Goal: Information Seeking & Learning: Learn about a topic

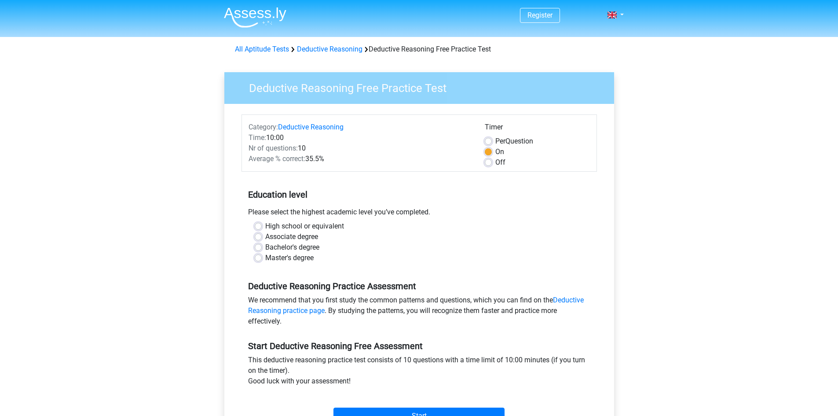
click at [258, 262] on div "Master's degree" at bounding box center [419, 258] width 329 height 11
click at [265, 254] on label "Master's degree" at bounding box center [289, 258] width 48 height 11
click at [259, 254] on input "Master's degree" at bounding box center [258, 257] width 7 height 9
radio input "true"
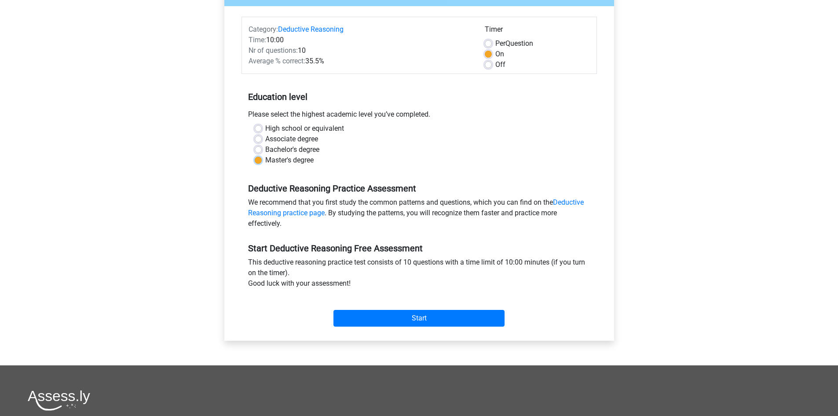
scroll to position [99, 0]
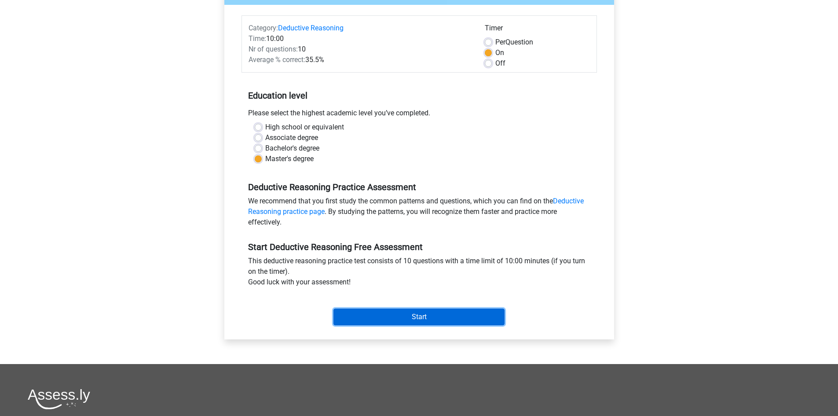
click at [429, 313] on input "Start" at bounding box center [419, 317] width 171 height 17
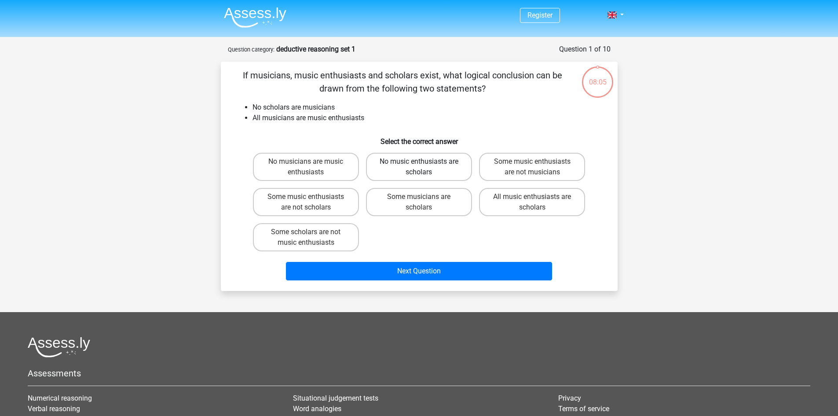
click at [407, 160] on label "No music enthusiasts are scholars" at bounding box center [419, 167] width 106 height 28
click at [419, 162] on input "No music enthusiasts are scholars" at bounding box center [422, 165] width 6 height 6
radio input "true"
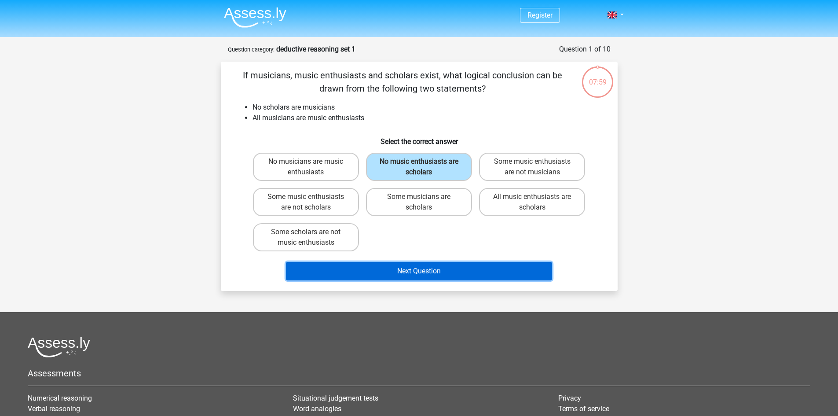
click at [402, 267] on button "Next Question" at bounding box center [419, 271] width 266 height 18
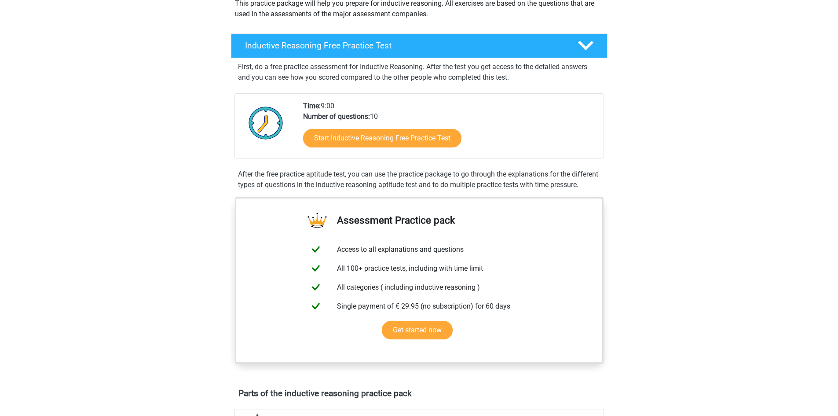
scroll to position [118, 0]
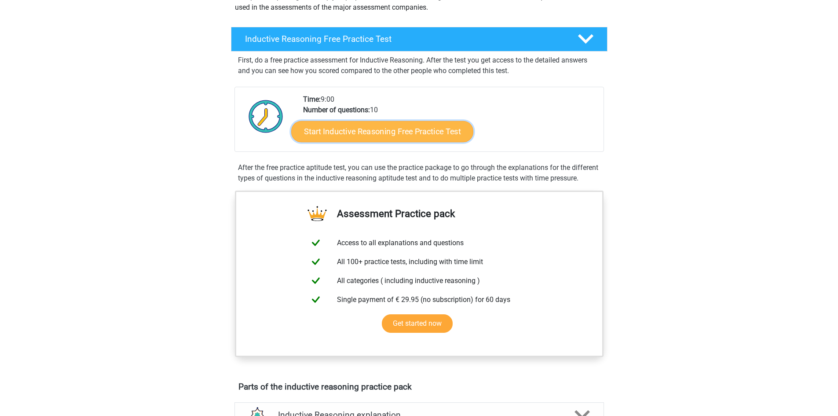
click at [362, 136] on link "Start Inductive Reasoning Free Practice Test" at bounding box center [382, 131] width 182 height 21
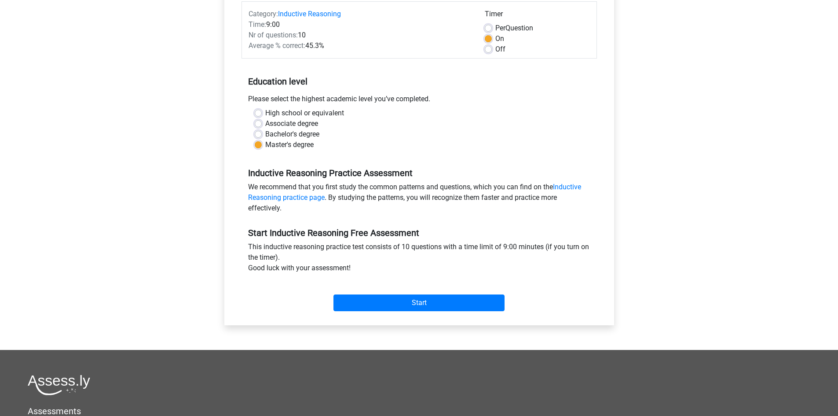
scroll to position [114, 0]
click at [380, 305] on input "Start" at bounding box center [419, 302] width 171 height 17
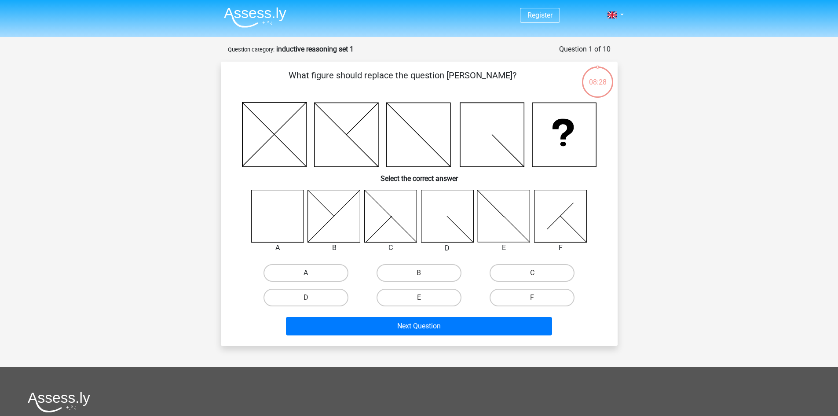
click at [328, 277] on label "A" at bounding box center [306, 273] width 85 height 18
click at [312, 277] on input "A" at bounding box center [309, 276] width 6 height 6
radio input "true"
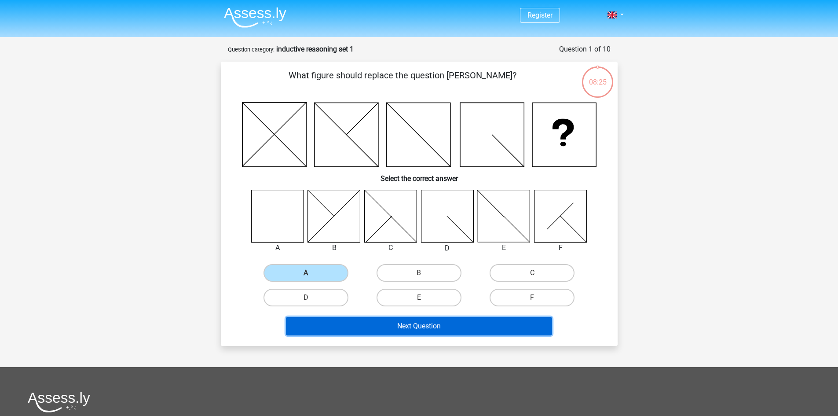
click at [442, 323] on button "Next Question" at bounding box center [419, 326] width 266 height 18
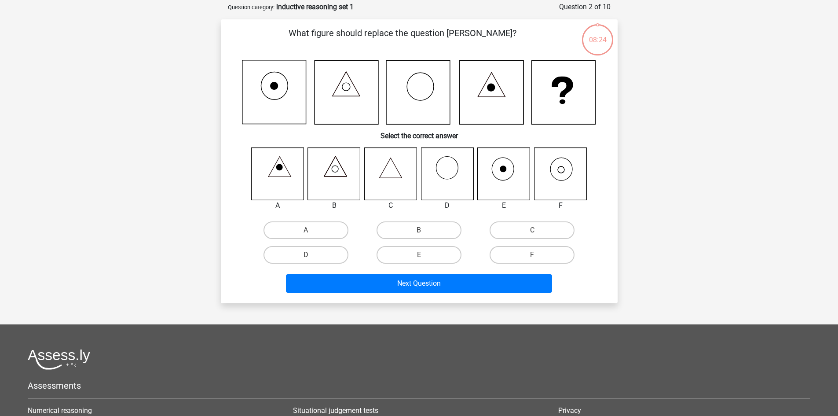
scroll to position [44, 0]
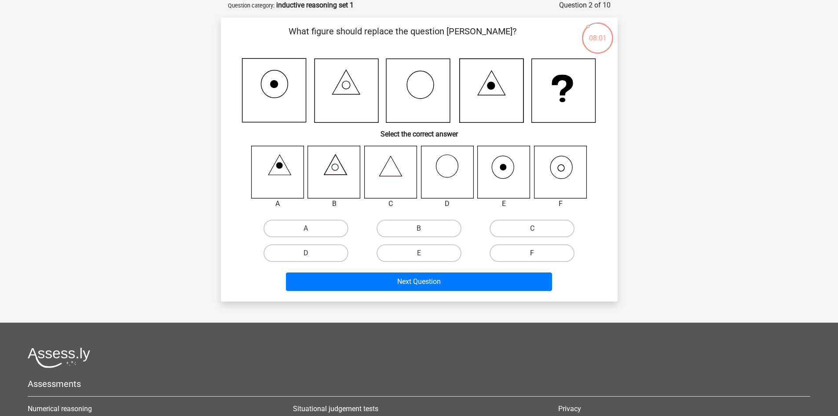
click at [529, 258] on label "F" at bounding box center [532, 253] width 85 height 18
click at [533, 258] on input "F" at bounding box center [536, 256] width 6 height 6
radio input "true"
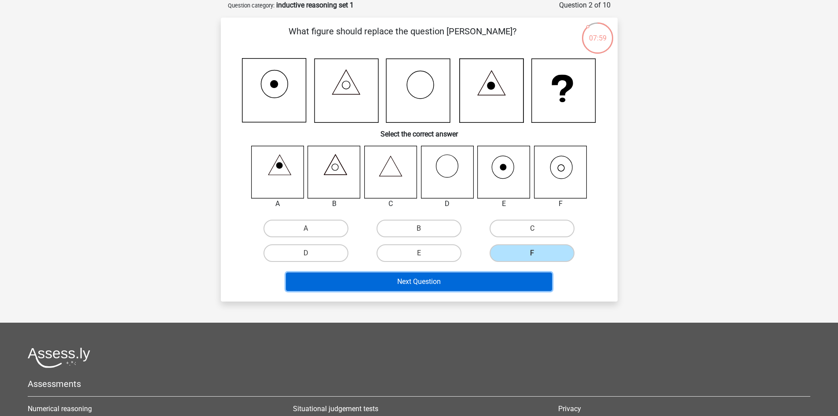
click at [417, 286] on button "Next Question" at bounding box center [419, 281] width 266 height 18
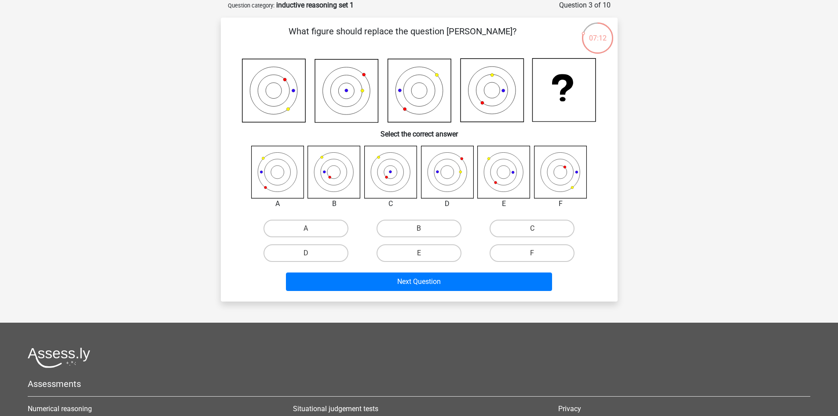
click at [535, 229] on input "C" at bounding box center [536, 231] width 6 height 6
radio input "true"
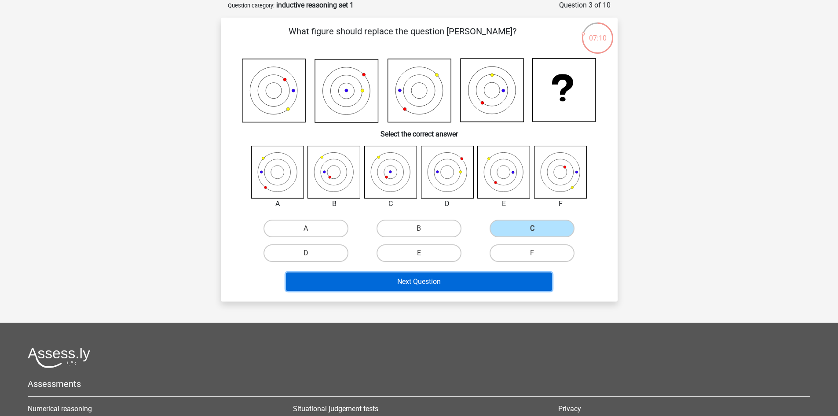
click at [490, 283] on button "Next Question" at bounding box center [419, 281] width 266 height 18
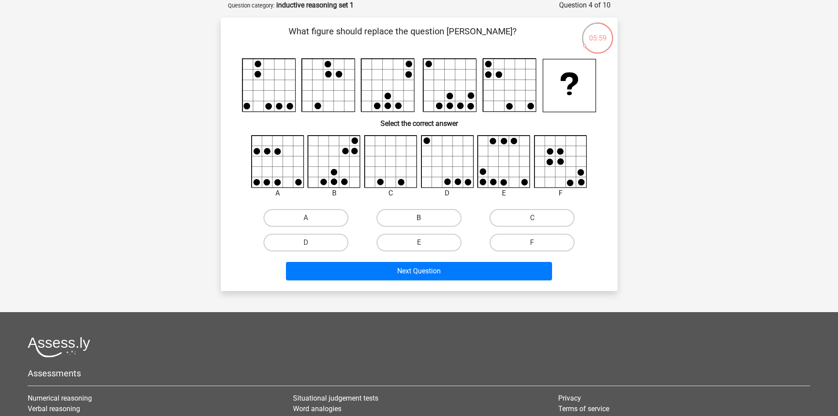
click at [412, 218] on label "B" at bounding box center [419, 218] width 85 height 18
click at [419, 218] on input "B" at bounding box center [422, 221] width 6 height 6
radio input "true"
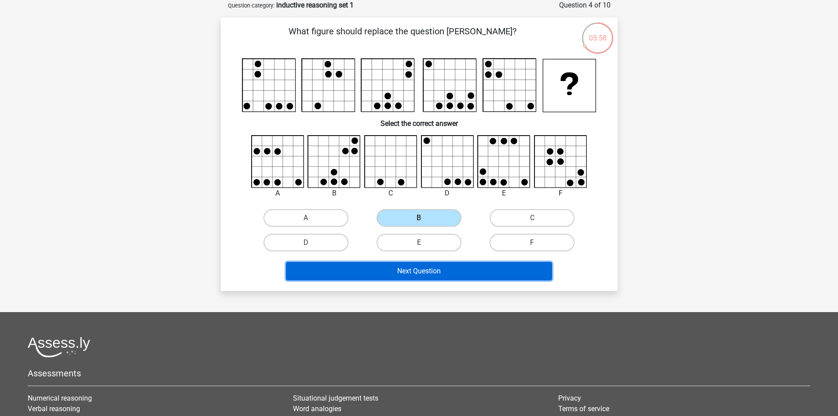
click at [418, 273] on button "Next Question" at bounding box center [419, 271] width 266 height 18
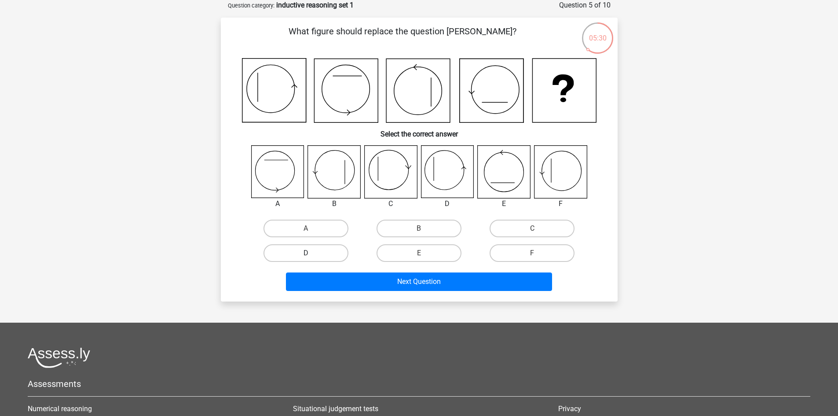
click at [321, 251] on label "D" at bounding box center [306, 253] width 85 height 18
click at [312, 253] on input "D" at bounding box center [309, 256] width 6 height 6
radio input "true"
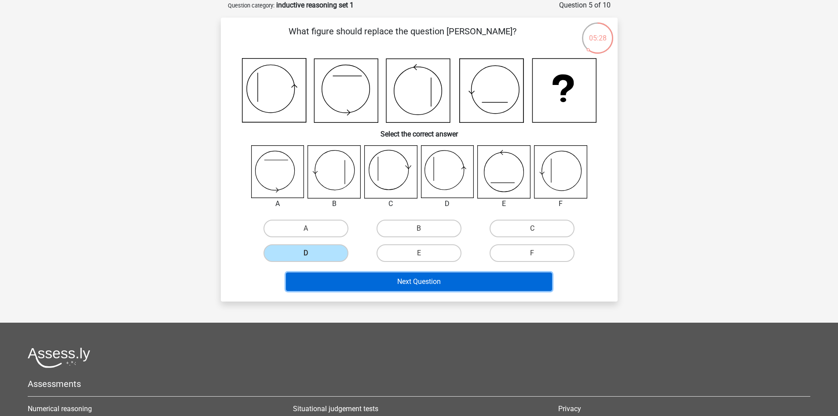
click at [365, 286] on button "Next Question" at bounding box center [419, 281] width 266 height 18
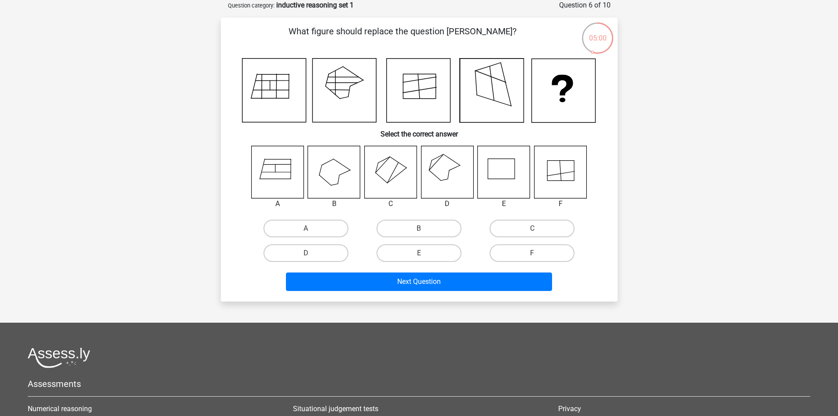
click at [536, 231] on input "C" at bounding box center [536, 231] width 6 height 6
radio input "true"
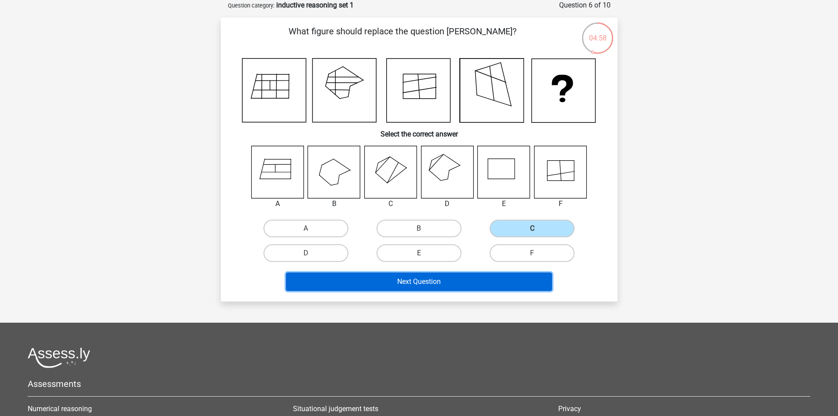
click at [490, 285] on button "Next Question" at bounding box center [419, 281] width 266 height 18
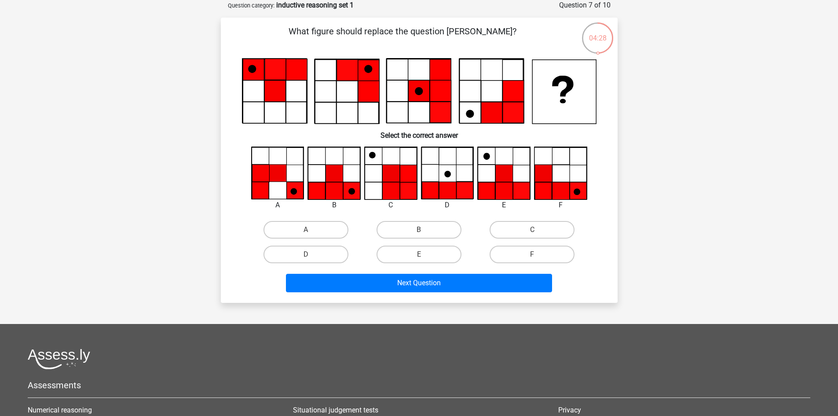
click at [311, 231] on input "A" at bounding box center [309, 233] width 6 height 6
radio input "true"
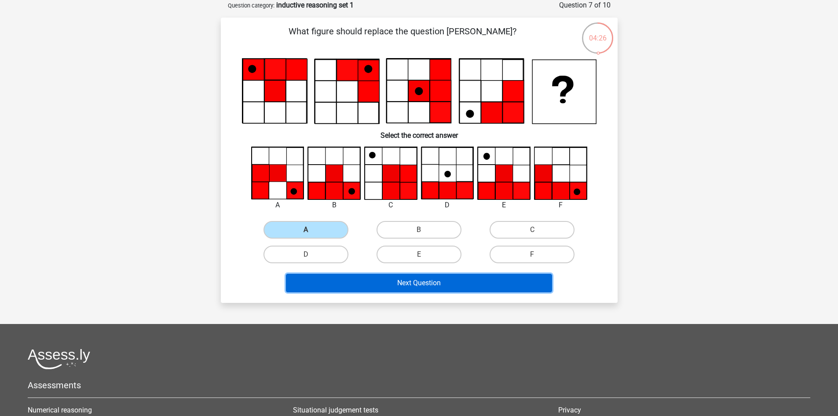
click at [351, 287] on button "Next Question" at bounding box center [419, 283] width 266 height 18
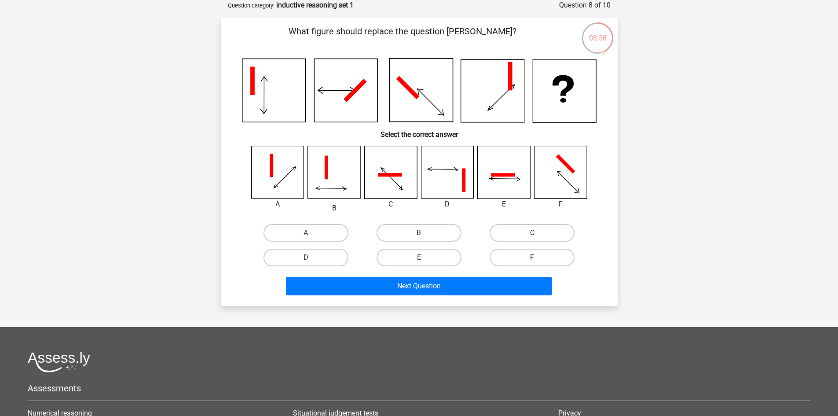
click at [512, 260] on label "F" at bounding box center [532, 258] width 85 height 18
click at [533, 260] on input "F" at bounding box center [536, 260] width 6 height 6
radio input "true"
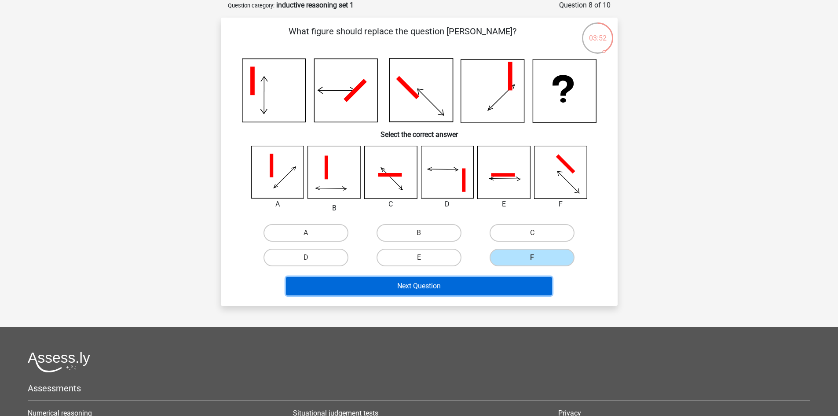
click at [472, 283] on button "Next Question" at bounding box center [419, 286] width 266 height 18
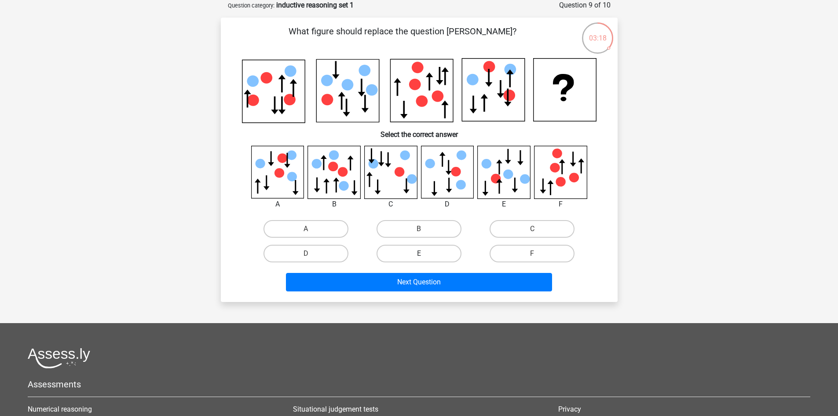
click at [418, 253] on label "E" at bounding box center [419, 254] width 85 height 18
click at [419, 254] on input "E" at bounding box center [422, 257] width 6 height 6
radio input "true"
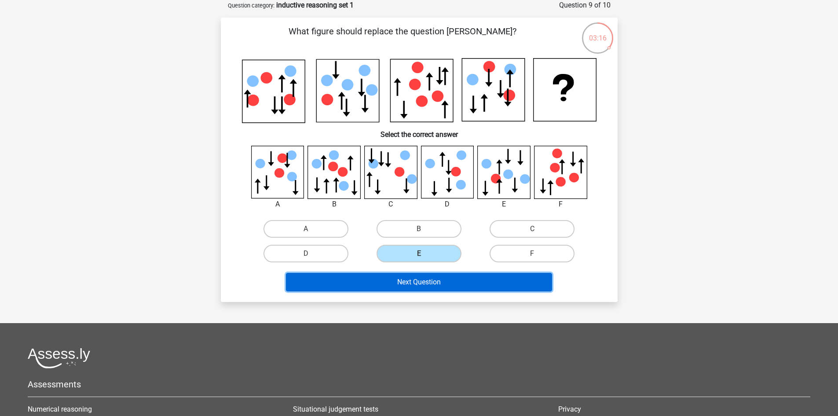
click at [408, 284] on button "Next Question" at bounding box center [419, 282] width 266 height 18
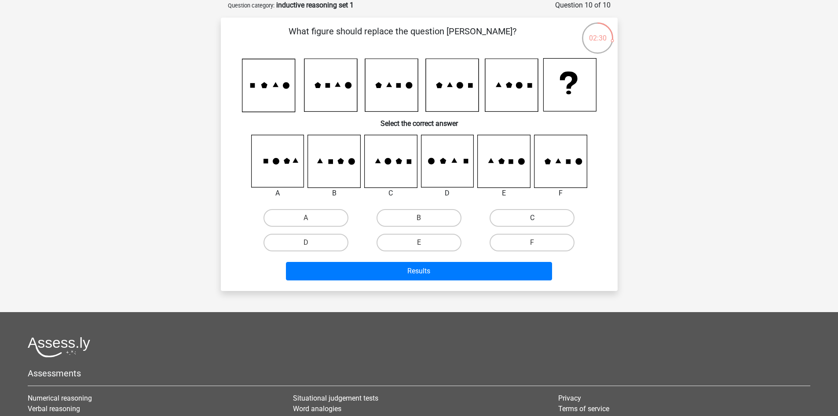
click at [527, 217] on label "C" at bounding box center [532, 218] width 85 height 18
click at [533, 218] on input "C" at bounding box center [536, 221] width 6 height 6
radio input "true"
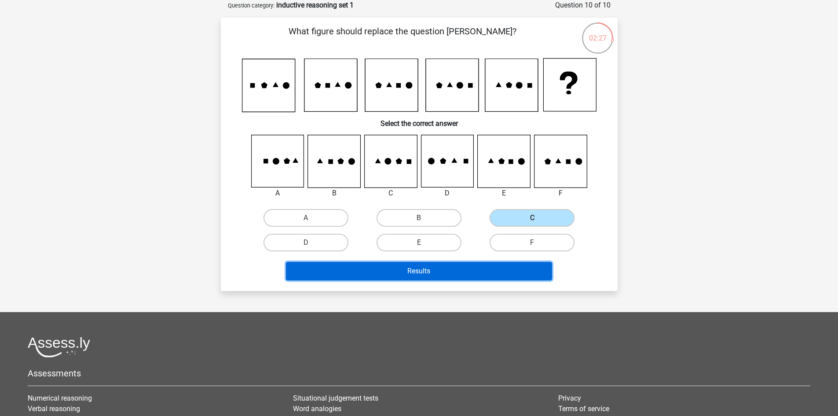
click at [475, 276] on button "Results" at bounding box center [419, 271] width 266 height 18
